Goal: Ask a question

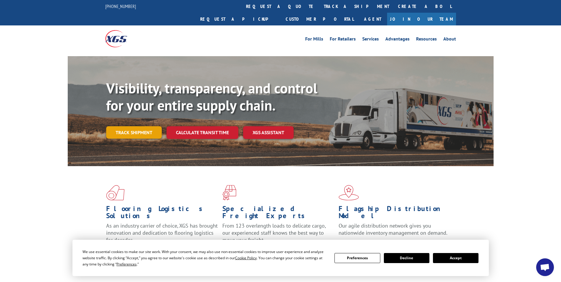
click at [140, 126] on link "Track shipment" at bounding box center [134, 132] width 56 height 12
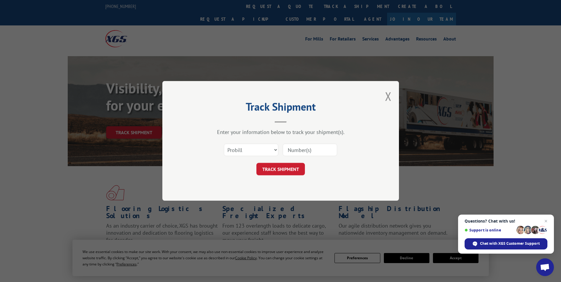
click at [303, 150] on input at bounding box center [310, 150] width 54 height 12
type input "159852897"
click button "TRACK SHIPMENT" at bounding box center [280, 169] width 48 height 12
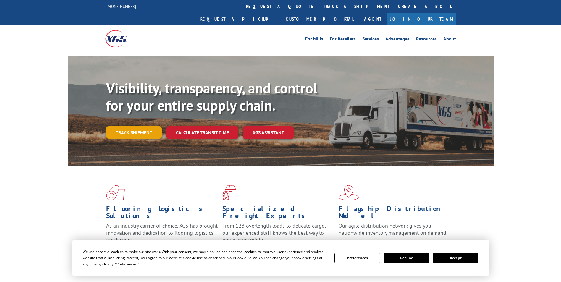
click at [136, 126] on link "Track shipment" at bounding box center [134, 132] width 56 height 12
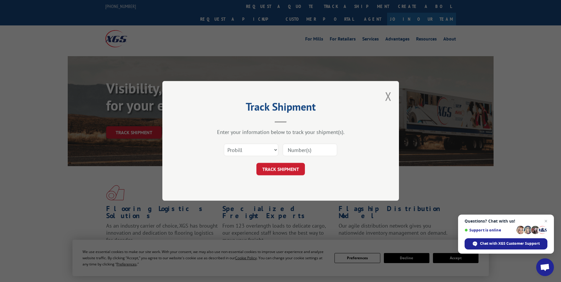
click at [305, 151] on input at bounding box center [310, 150] width 54 height 12
type input "15985297"
click at [270, 169] on button "TRACK SHIPMENT" at bounding box center [280, 169] width 48 height 12
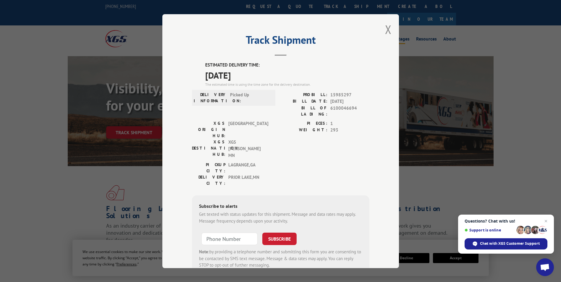
click at [385, 28] on button "Close modal" at bounding box center [388, 30] width 7 height 16
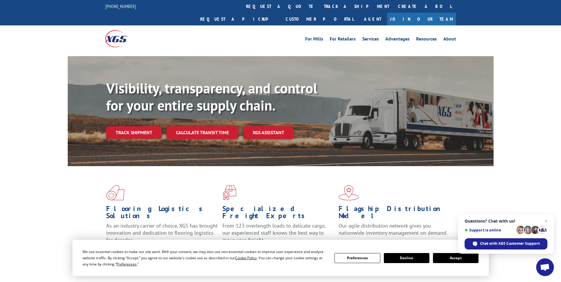
click at [452, 258] on button "Accept" at bounding box center [456, 258] width 46 height 10
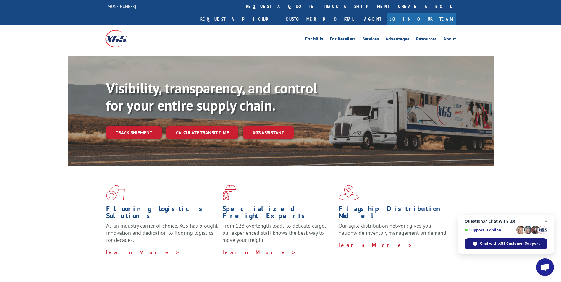
click at [497, 244] on span "Chat with XGS Customer Support" at bounding box center [510, 243] width 60 height 5
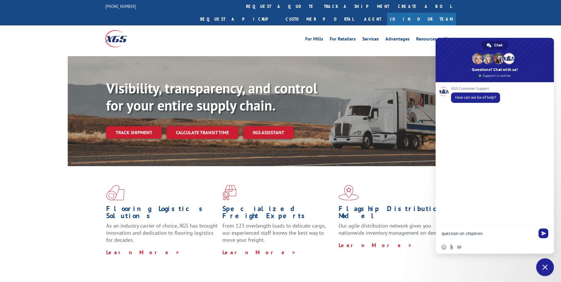
type textarea "question on shipment"
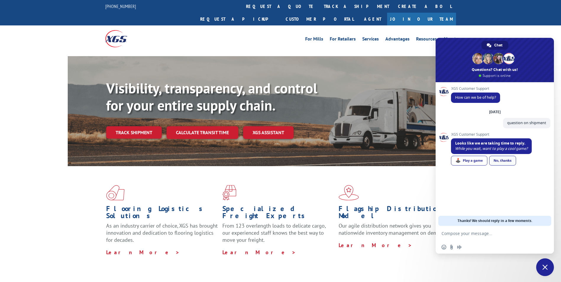
click at [504, 161] on link "No, thanks" at bounding box center [502, 161] width 27 height 10
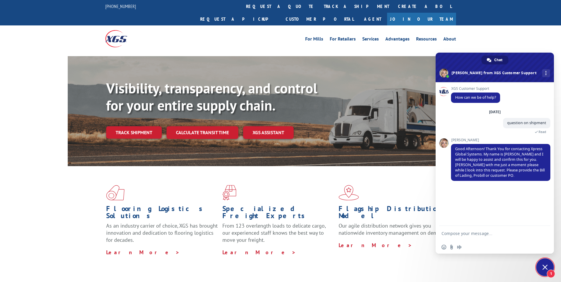
click at [445, 235] on textarea "Compose your message..." at bounding box center [489, 233] width 95 height 15
click at [441, 232] on div at bounding box center [495, 233] width 118 height 15
type textarea "tracking Pro # 15985297"
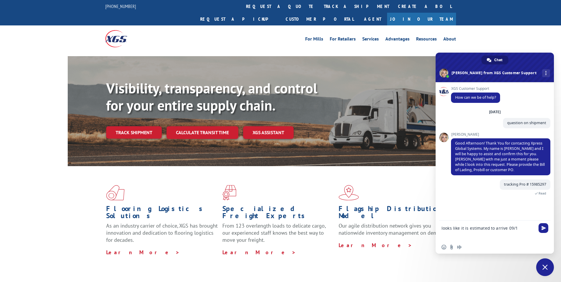
type textarea "looks like it is estimated to arrive 09/10"
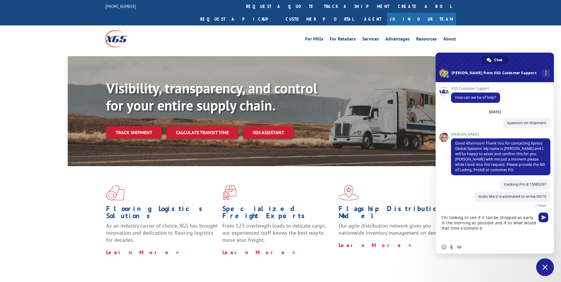
type textarea "I'm looking to see if it can be dropped as early in the morning as possible and…"
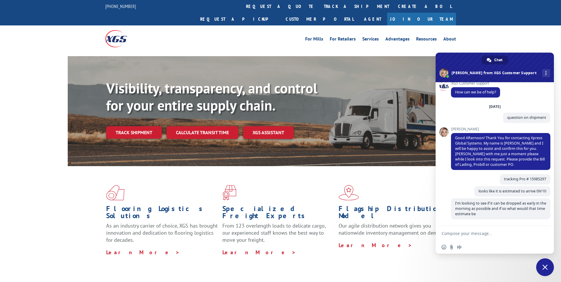
scroll to position [11, 0]
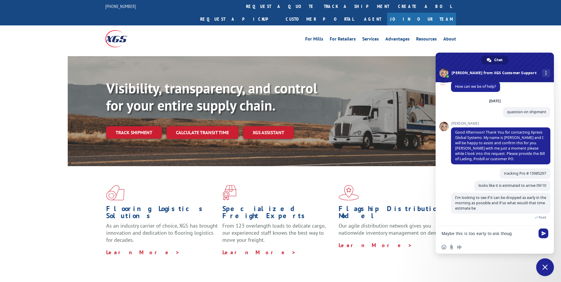
type textarea "Maybe this is too early to ask though"
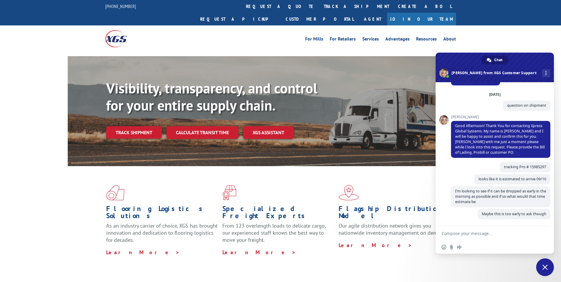
scroll to position [23, 0]
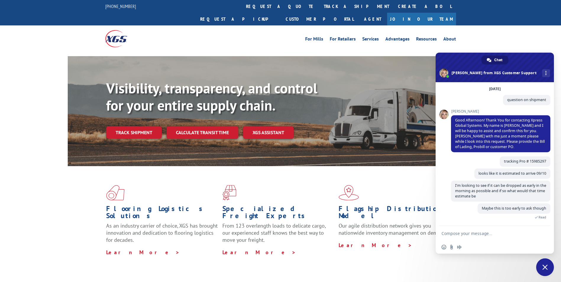
click at [444, 115] on span at bounding box center [443, 114] width 9 height 9
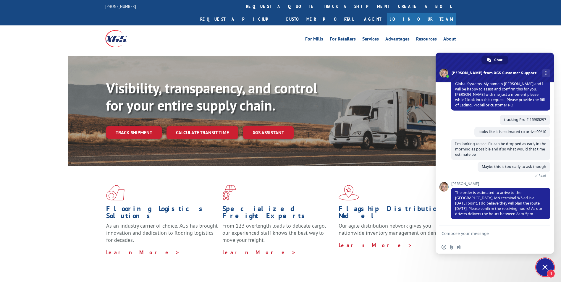
click at [443, 226] on textarea "Compose your message..." at bounding box center [489, 233] width 95 height 15
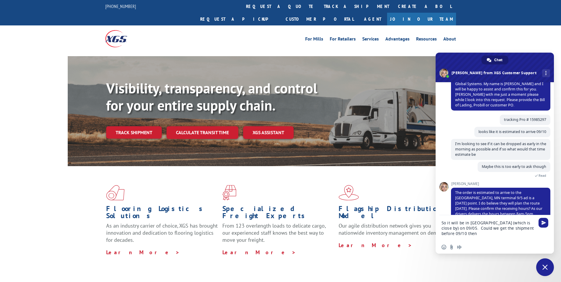
type textarea "So it will be in [GEOGRAPHIC_DATA] (which is close by) on 09/05. Could we get t…"
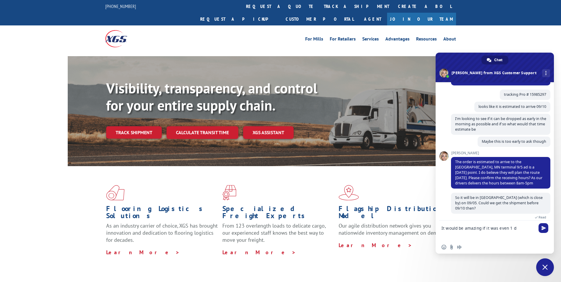
scroll to position [90, 0]
type textarea "It would be amazing if it was even 1 day earlier"
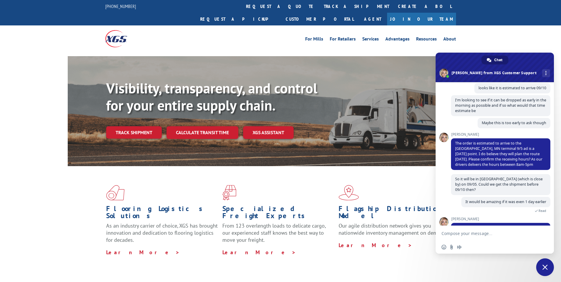
scroll to position [128, 0]
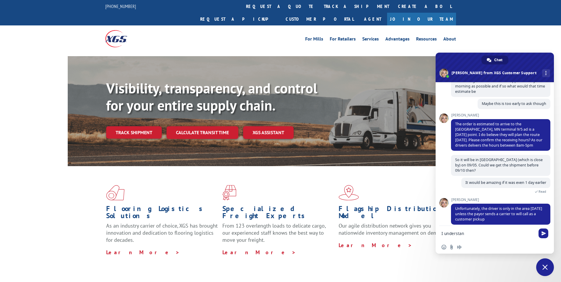
type textarea "I understand"
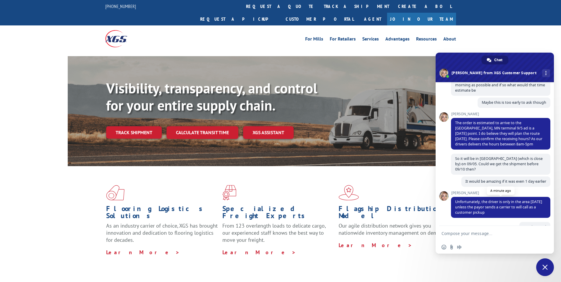
scroll to position [154, 0]
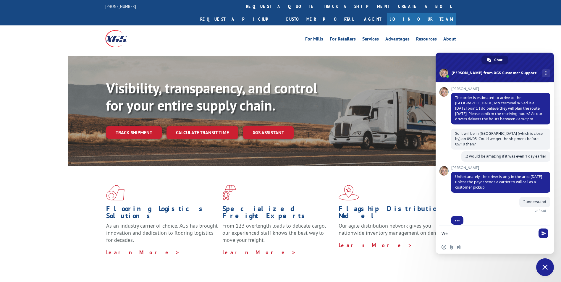
type textarea "W"
type textarea "Our docks are available at 8:00am"
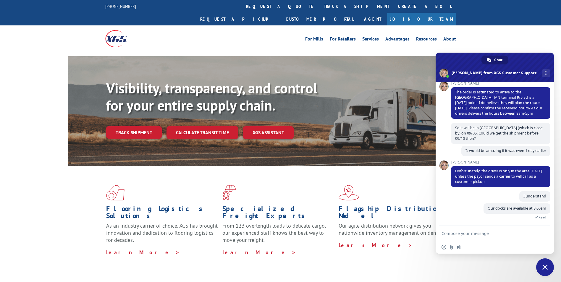
scroll to position [185, 0]
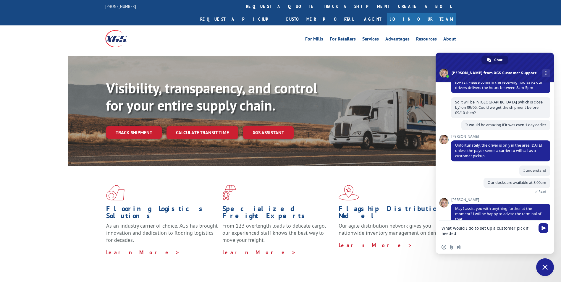
type textarea "What would I do to set up a customer pick if needed?"
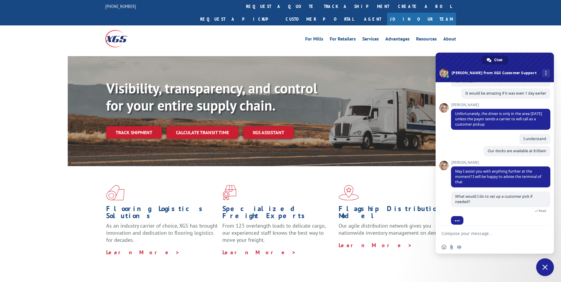
scroll to position [252, 0]
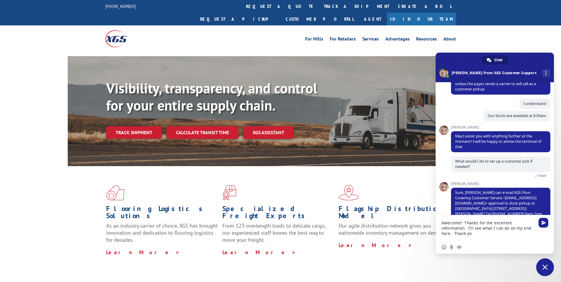
type textarea "Awesome! Thanks for the excellent information. I'll see what I can do on my end…"
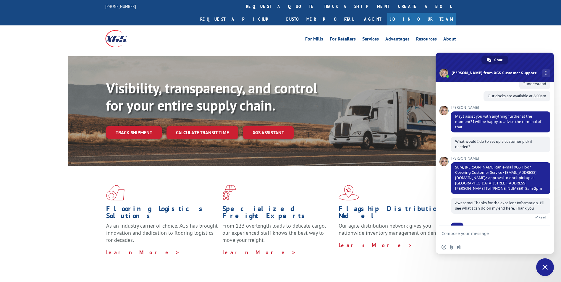
scroll to position [284, 0]
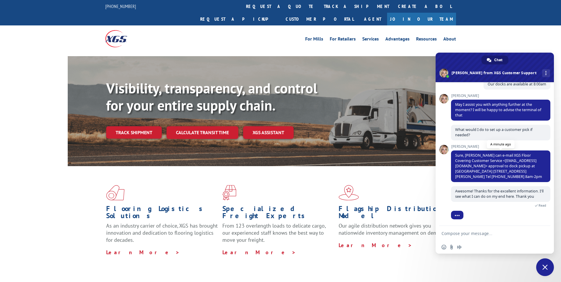
drag, startPoint x: 492, startPoint y: 169, endPoint x: 489, endPoint y: 172, distance: 4.5
click at [492, 169] on span "Sure, [PERSON_NAME] can e-mail XGS Floor Covering Customer Service <[EMAIL_ADDR…" at bounding box center [498, 166] width 87 height 26
drag, startPoint x: 476, startPoint y: 176, endPoint x: 455, endPoint y: 148, distance: 35.0
click at [455, 151] on span "Sure, [PERSON_NAME] can e-mail XGS Floor Covering Customer Service <[EMAIL_ADDR…" at bounding box center [500, 167] width 99 height 32
copy span "Sure, [PERSON_NAME] can e-mail XGS Floor Covering Customer Service <[EMAIL_ADDR…"
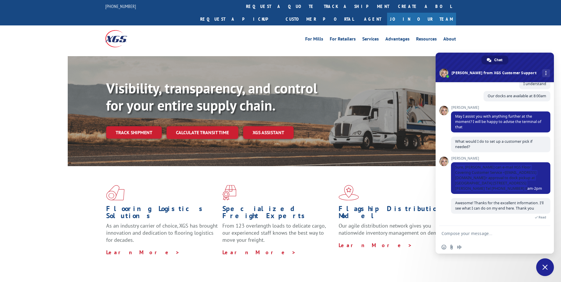
scroll to position [337, 0]
